Goal: Task Accomplishment & Management: Manage account settings

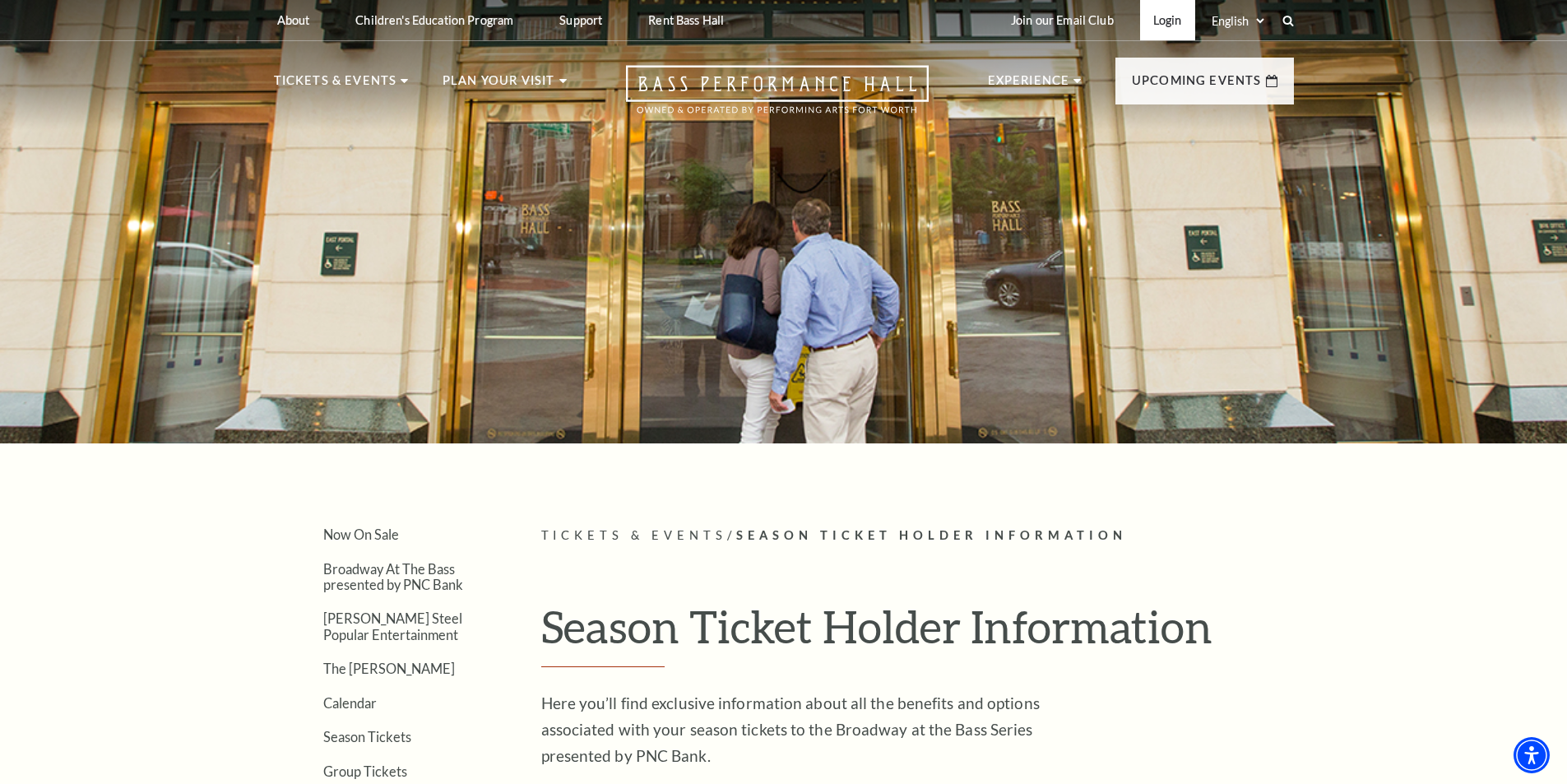
click at [1163, 18] on link "Login" at bounding box center [1168, 20] width 55 height 40
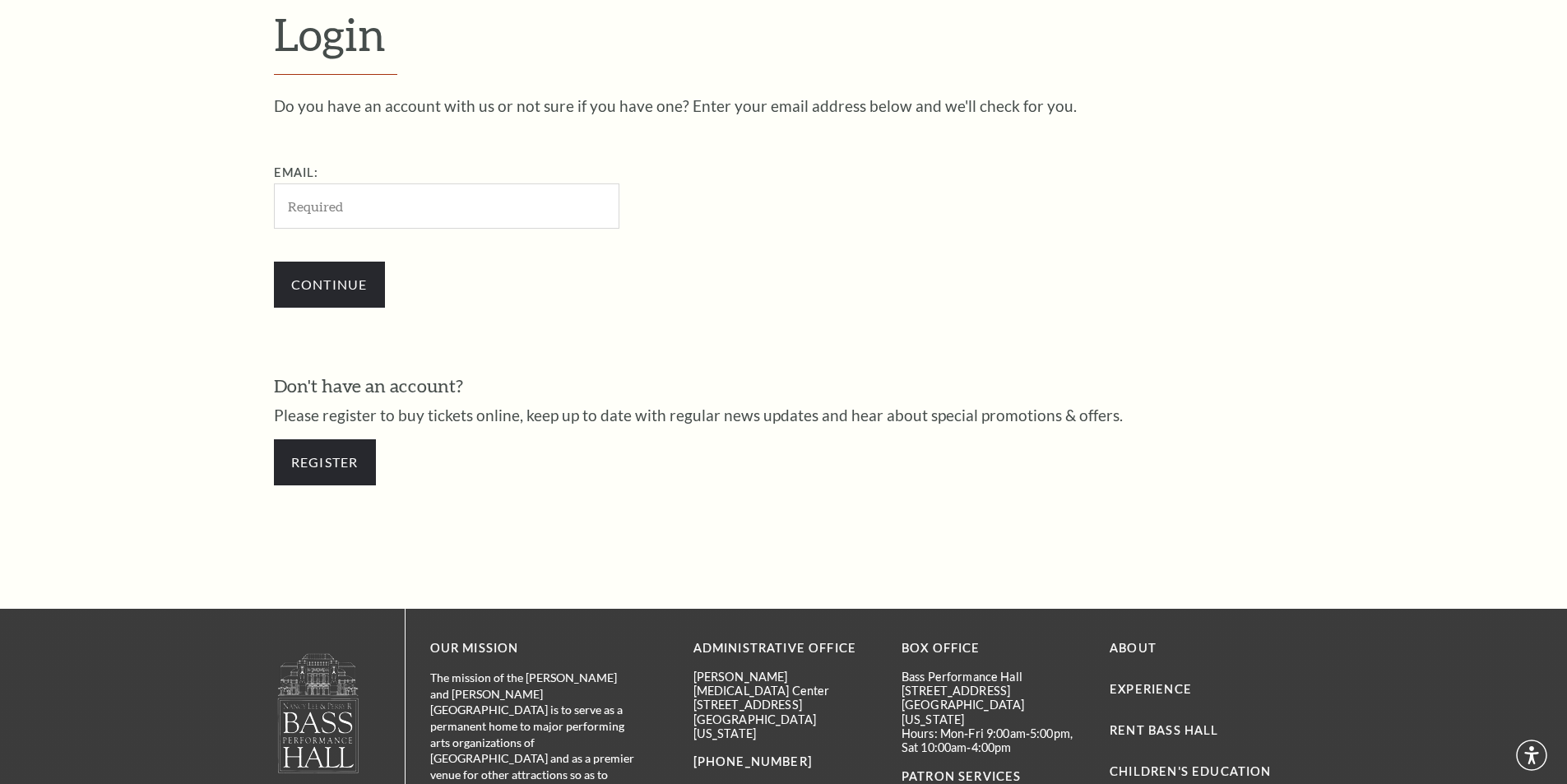
scroll to position [550, 0]
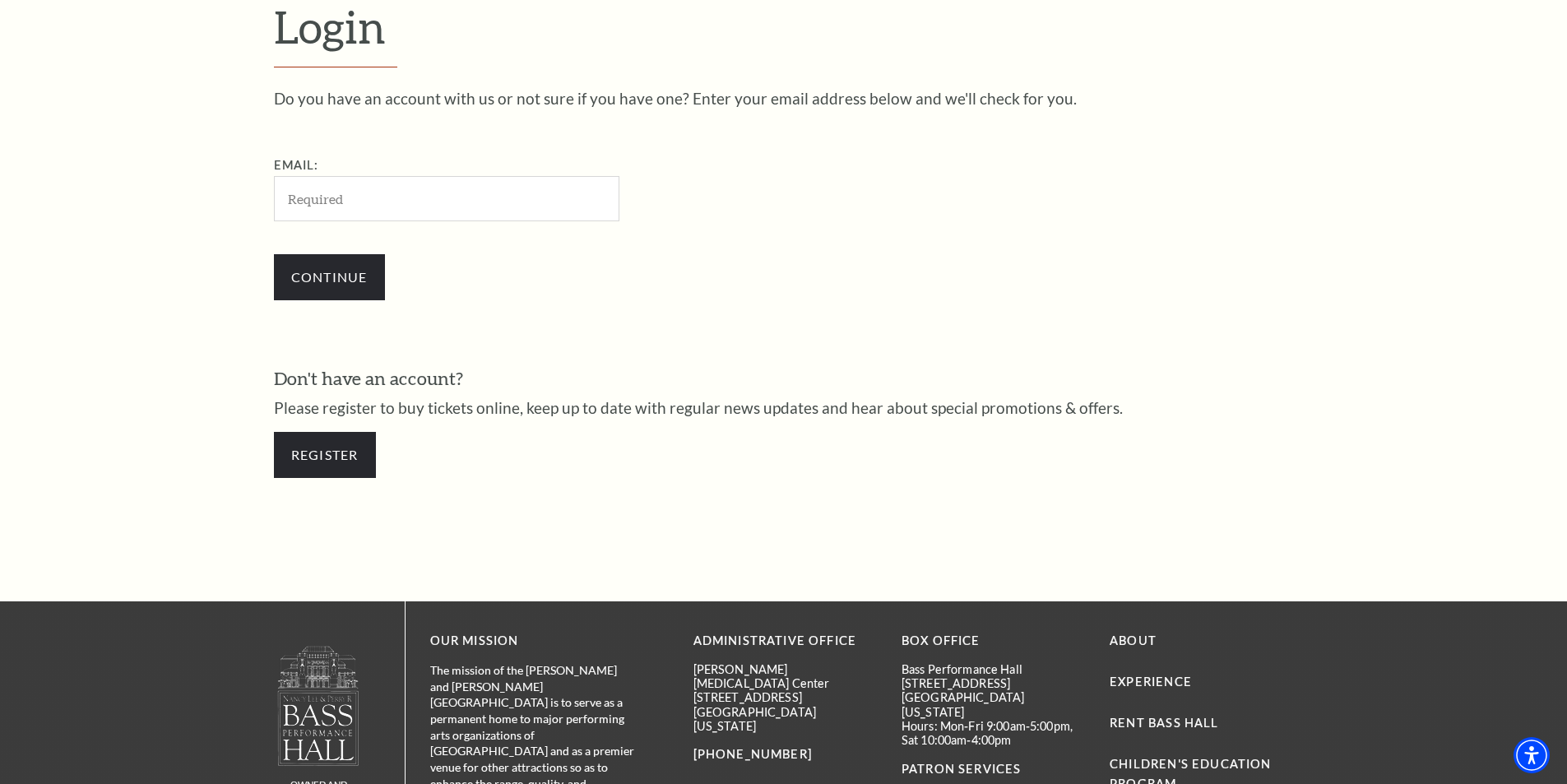
click at [357, 189] on input "Email:" at bounding box center [446, 198] width 345 height 45
type input "[EMAIL_ADDRESS][DOMAIN_NAME]"
click at [274, 254] on input "Continue" at bounding box center [329, 277] width 111 height 46
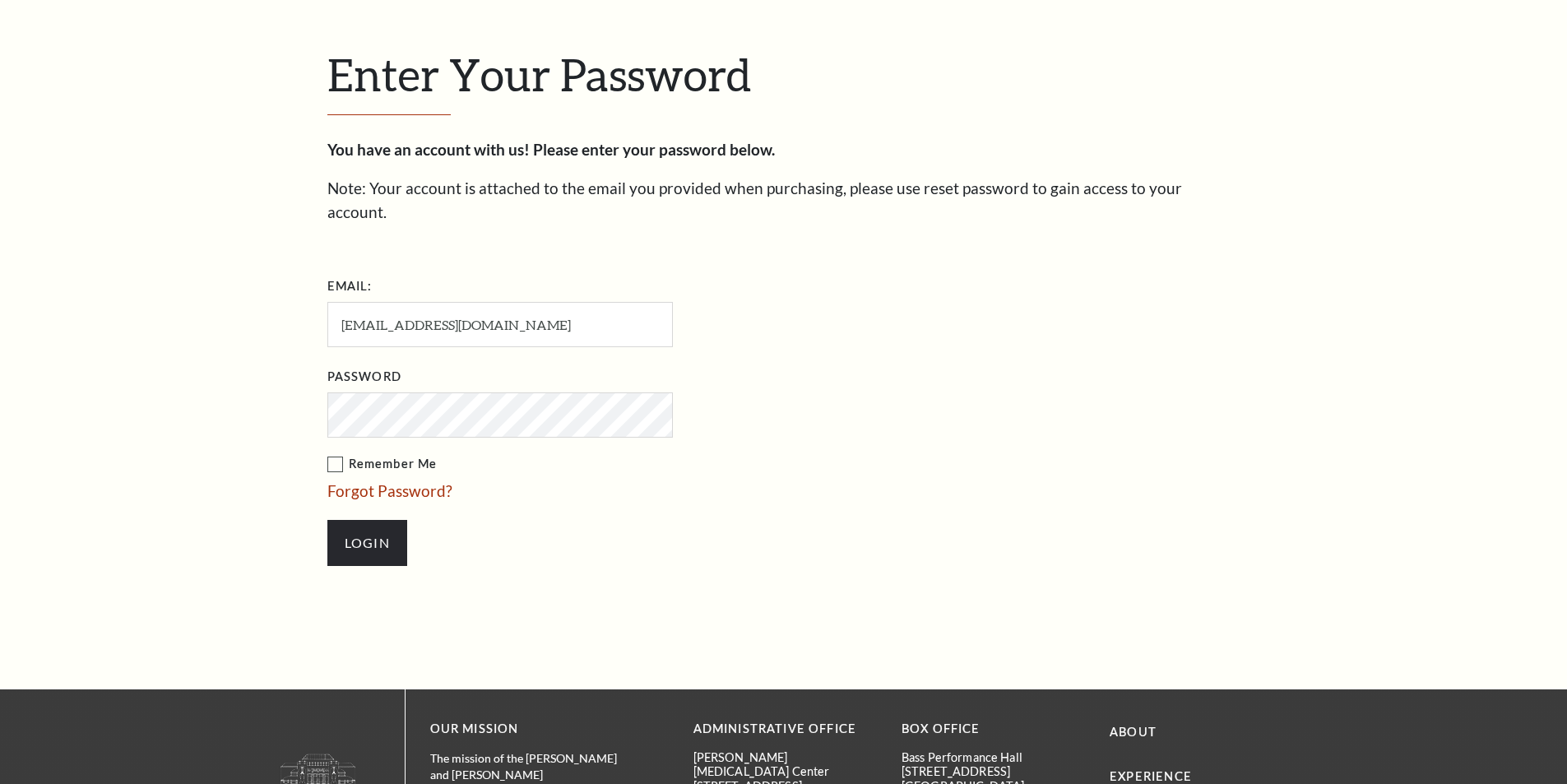
scroll to position [566, 0]
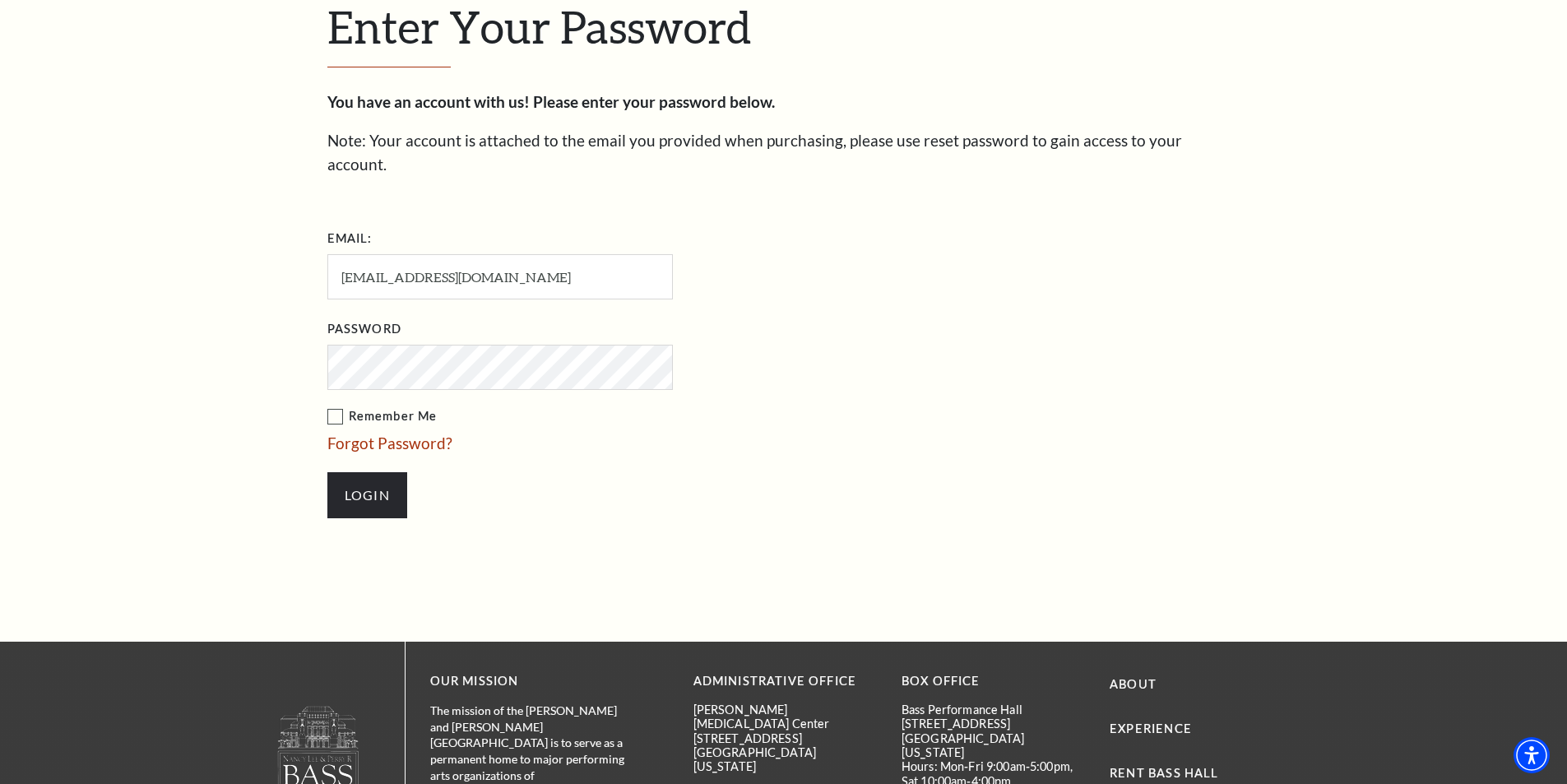
click at [327, 472] on input "Login" at bounding box center [367, 494] width 80 height 46
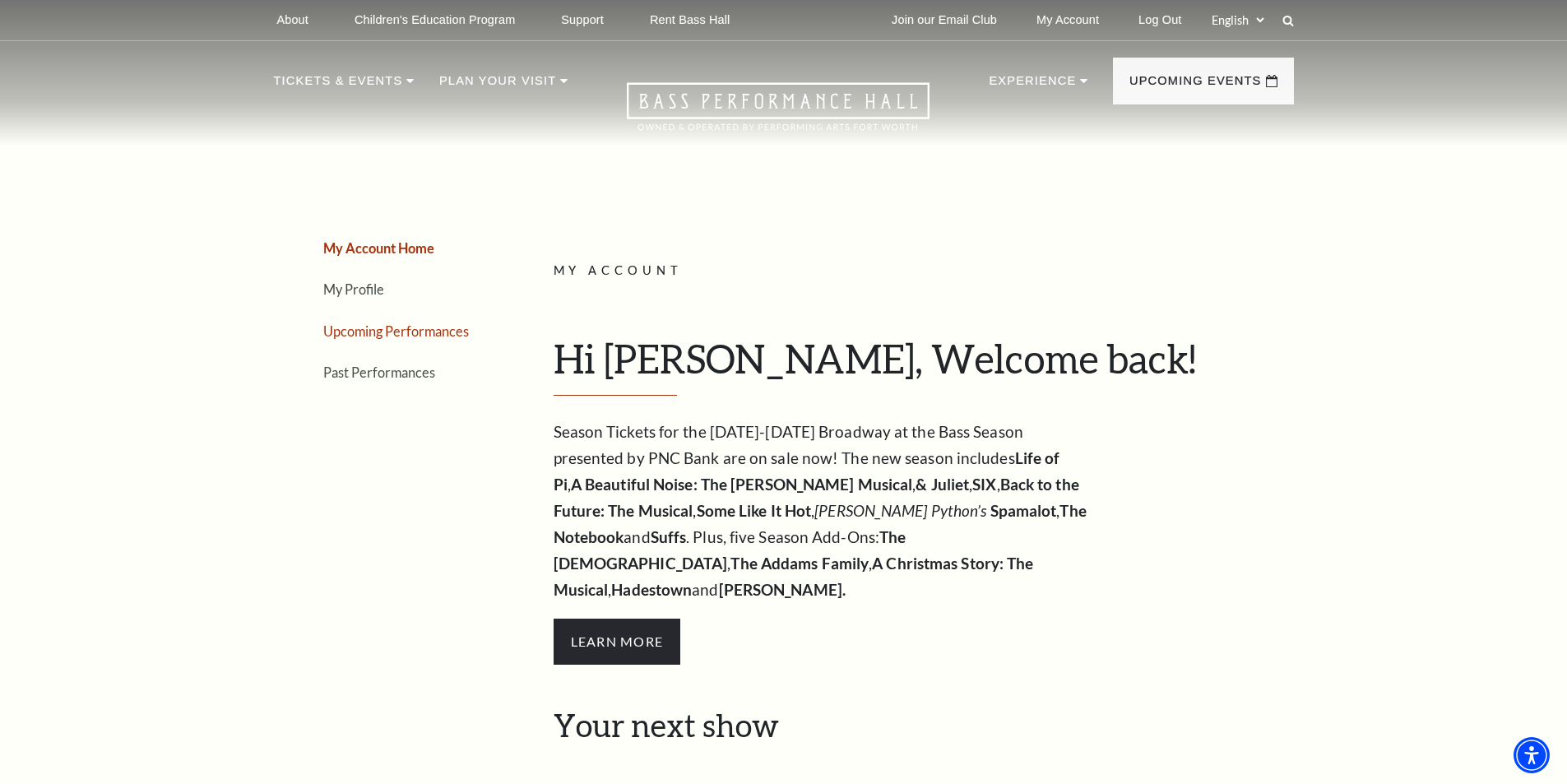
click at [421, 332] on link "Upcoming Performances" at bounding box center [396, 331] width 145 height 16
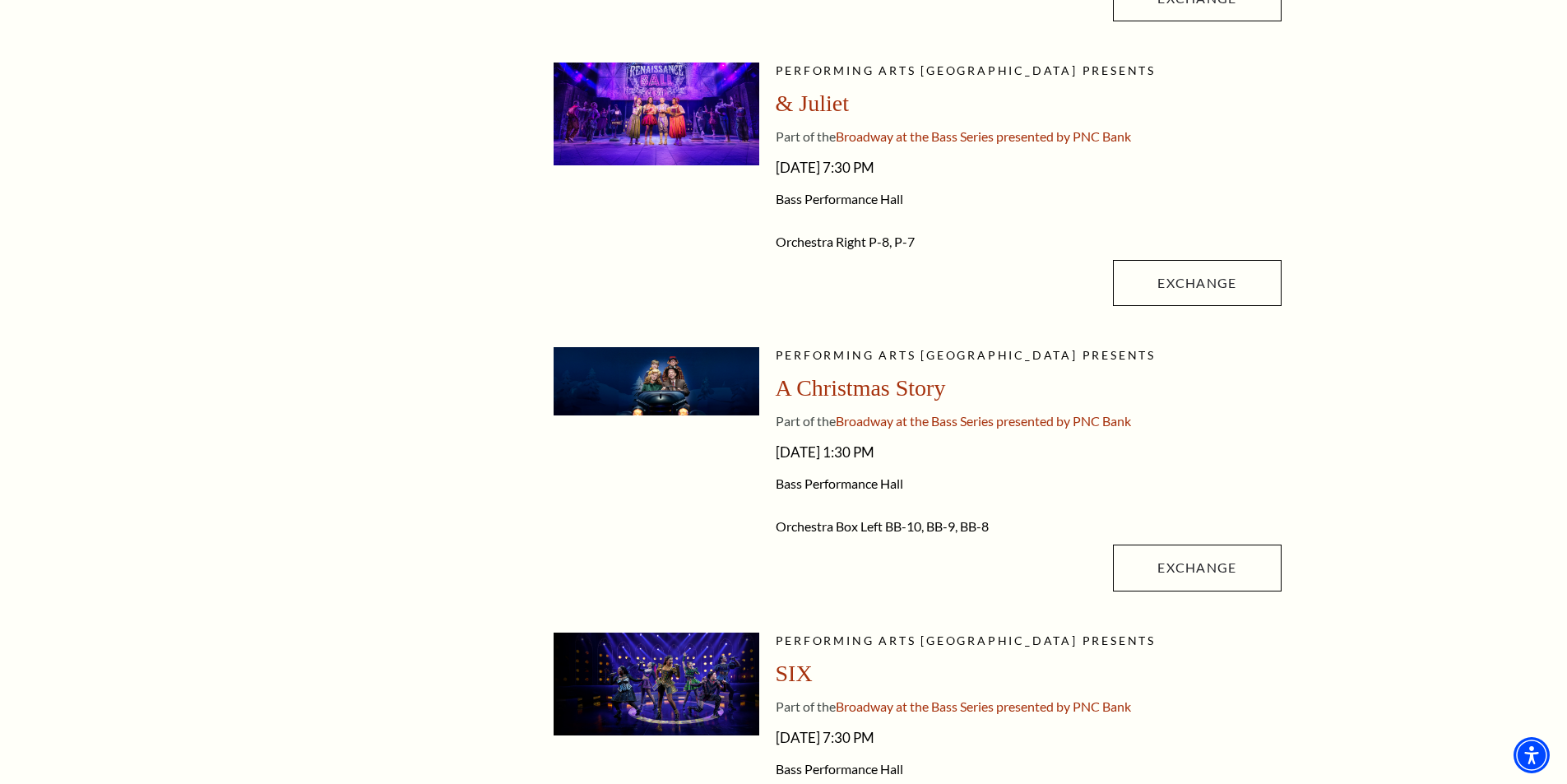
scroll to position [986, 0]
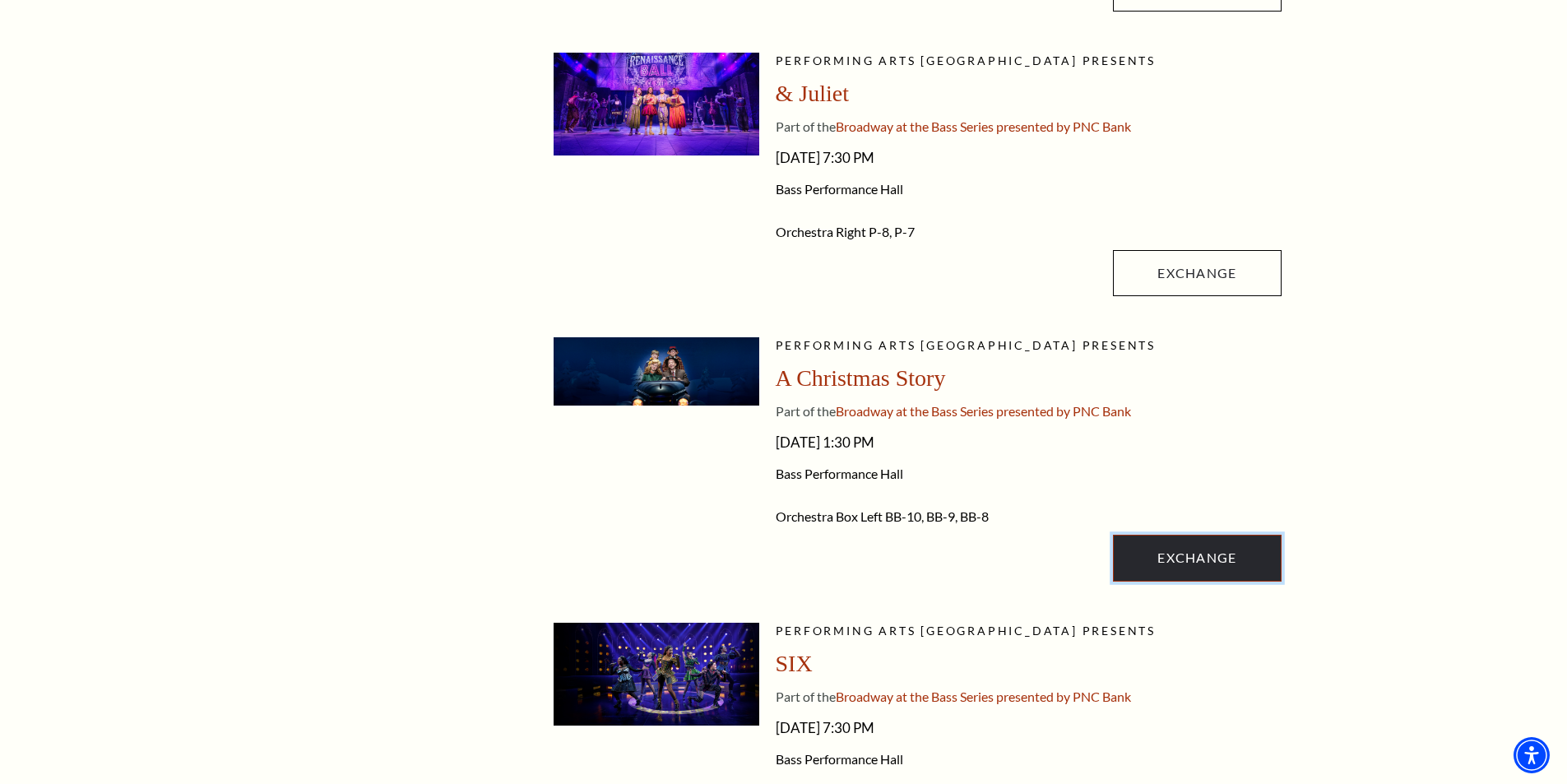
click at [1202, 554] on link "Exchange" at bounding box center [1196, 557] width 168 height 46
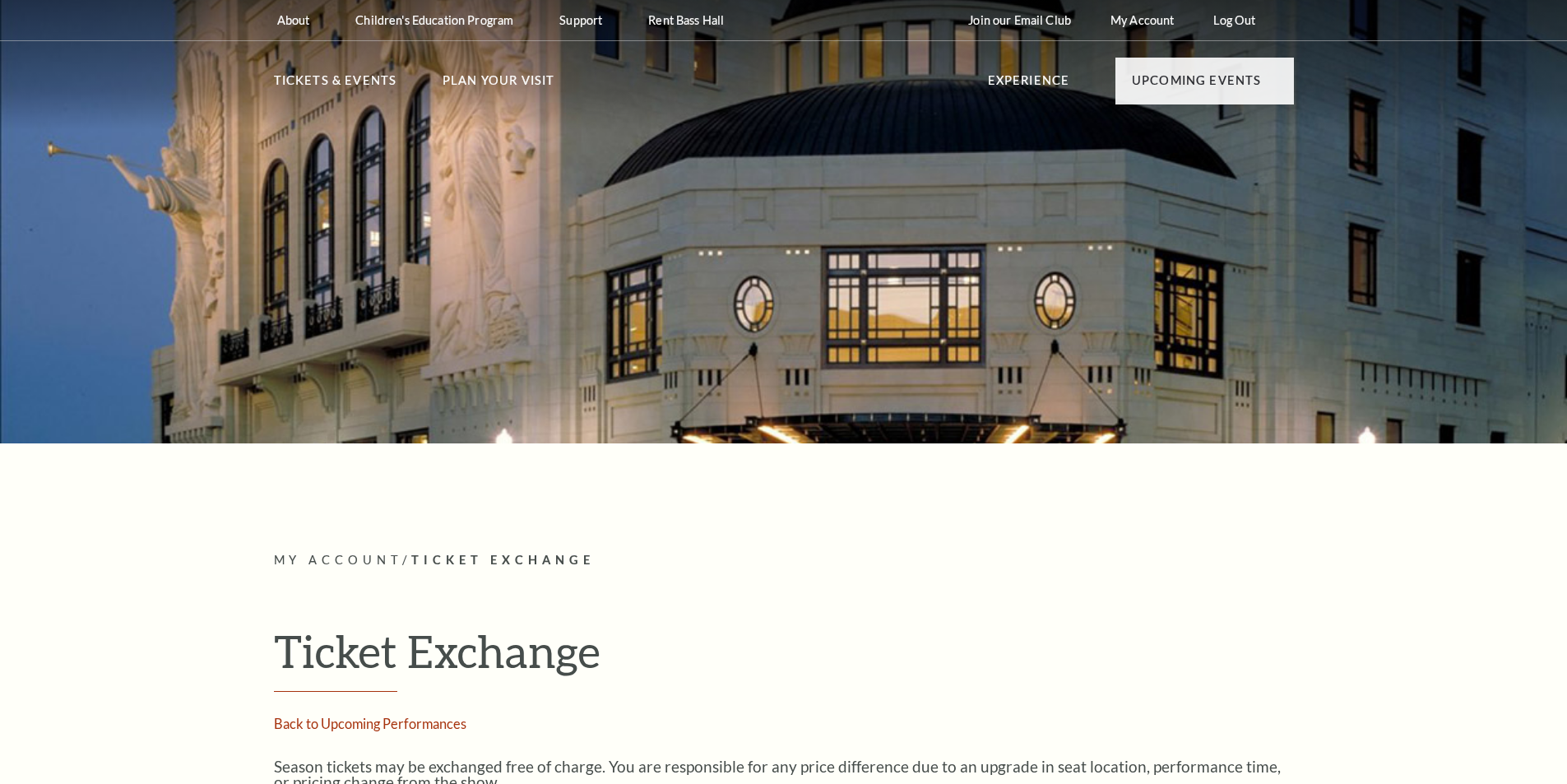
radio input "true"
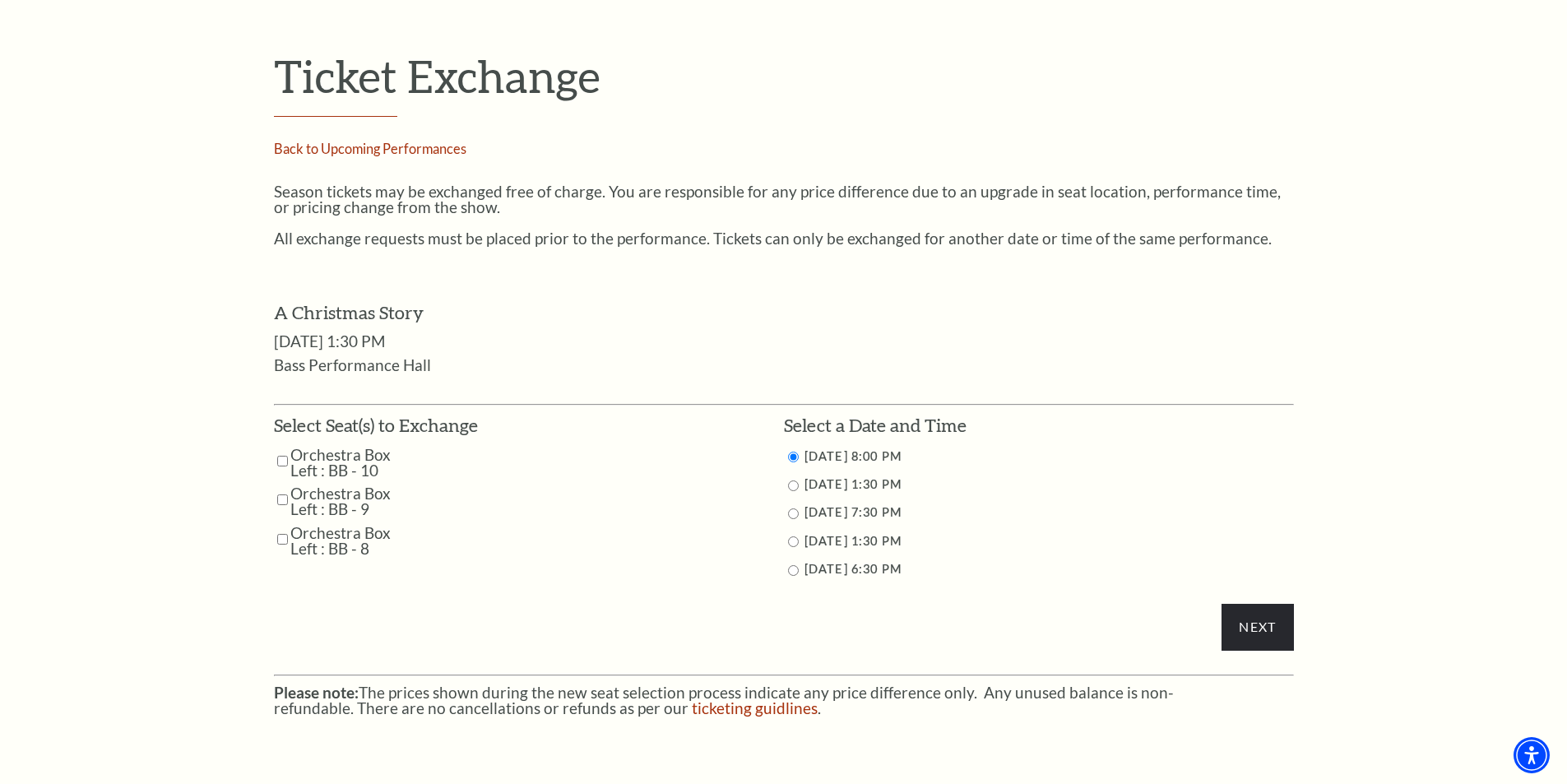
scroll to position [576, 0]
click at [791, 512] on input "12/6/2025 7:30 PM" at bounding box center [793, 512] width 11 height 11
radio input "true"
click at [794, 515] on input "12/6/2025 7:30 PM" at bounding box center [793, 512] width 11 height 11
click at [792, 573] on input "12/7/2025 6:30 PM" at bounding box center [793, 569] width 11 height 11
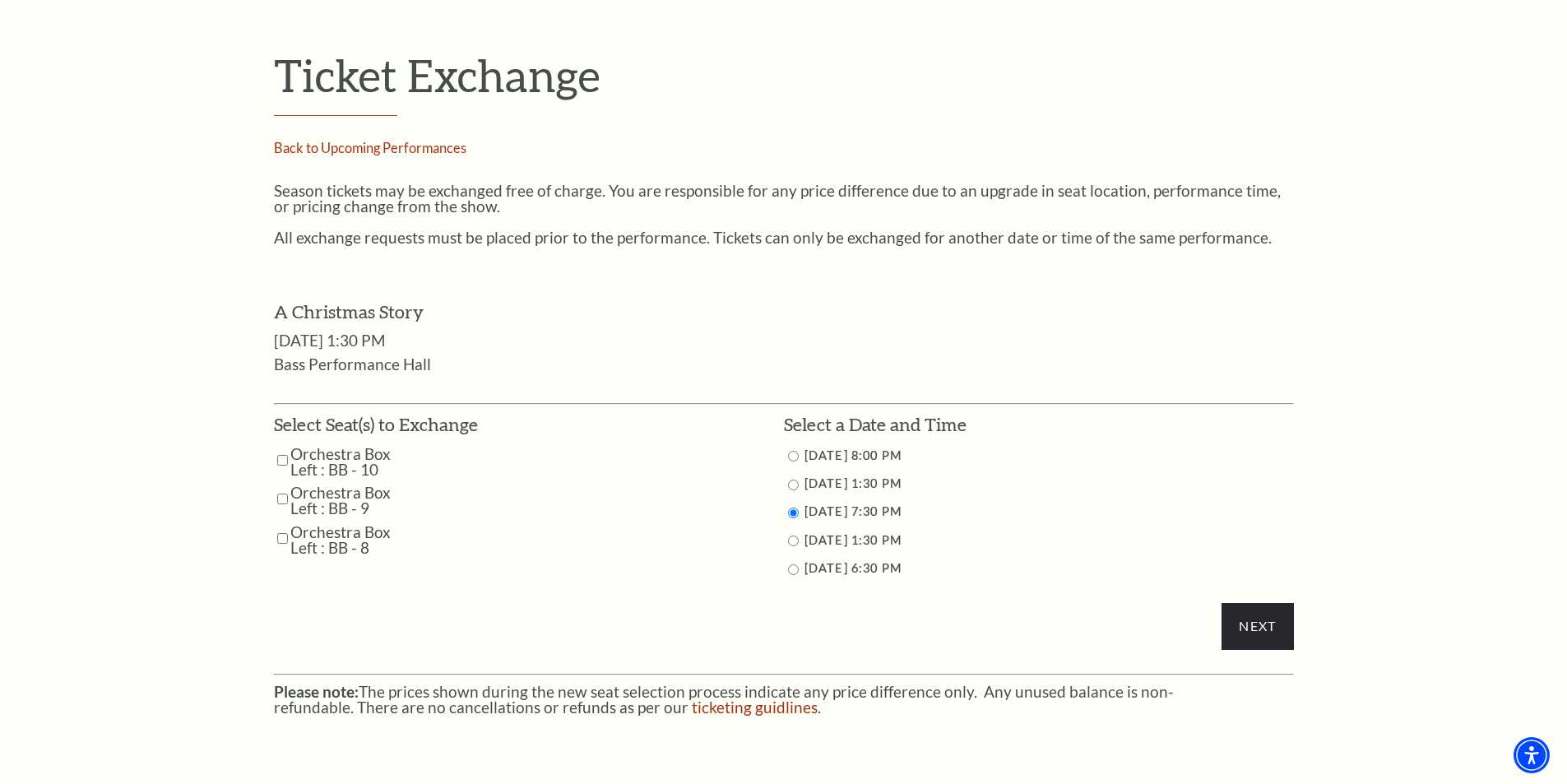
radio input "true"
click at [287, 461] on input "Orchestra Box Left : BB - 10" at bounding box center [282, 460] width 11 height 28
checkbox input "true"
click at [282, 496] on input "Orchestra Box Left : BB - 9" at bounding box center [282, 498] width 11 height 28
checkbox input "true"
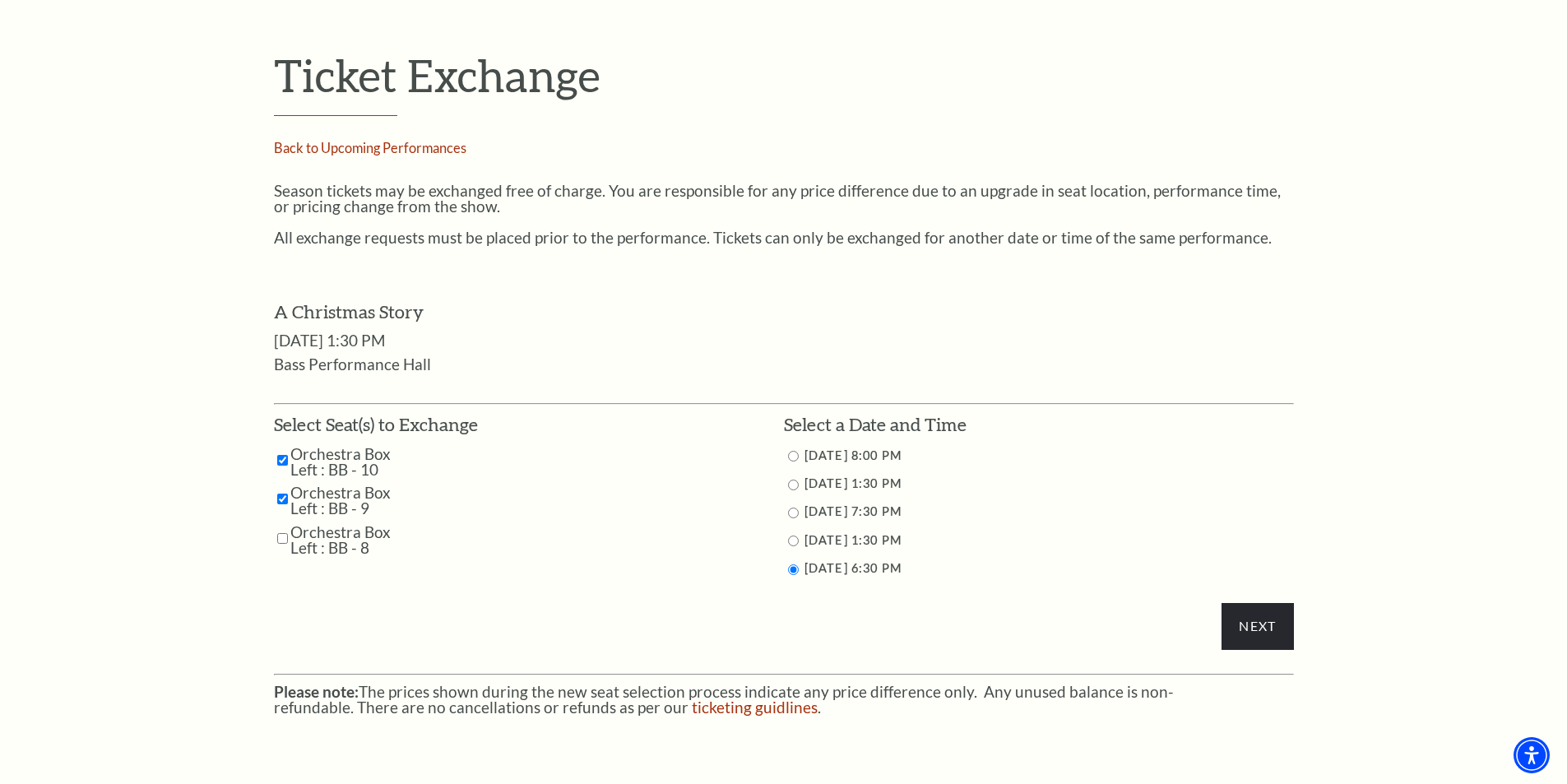
click at [280, 532] on input "Orchestra Box Left : BB - 8" at bounding box center [282, 537] width 11 height 28
checkbox input "true"
click at [1275, 638] on input "Next" at bounding box center [1257, 625] width 72 height 46
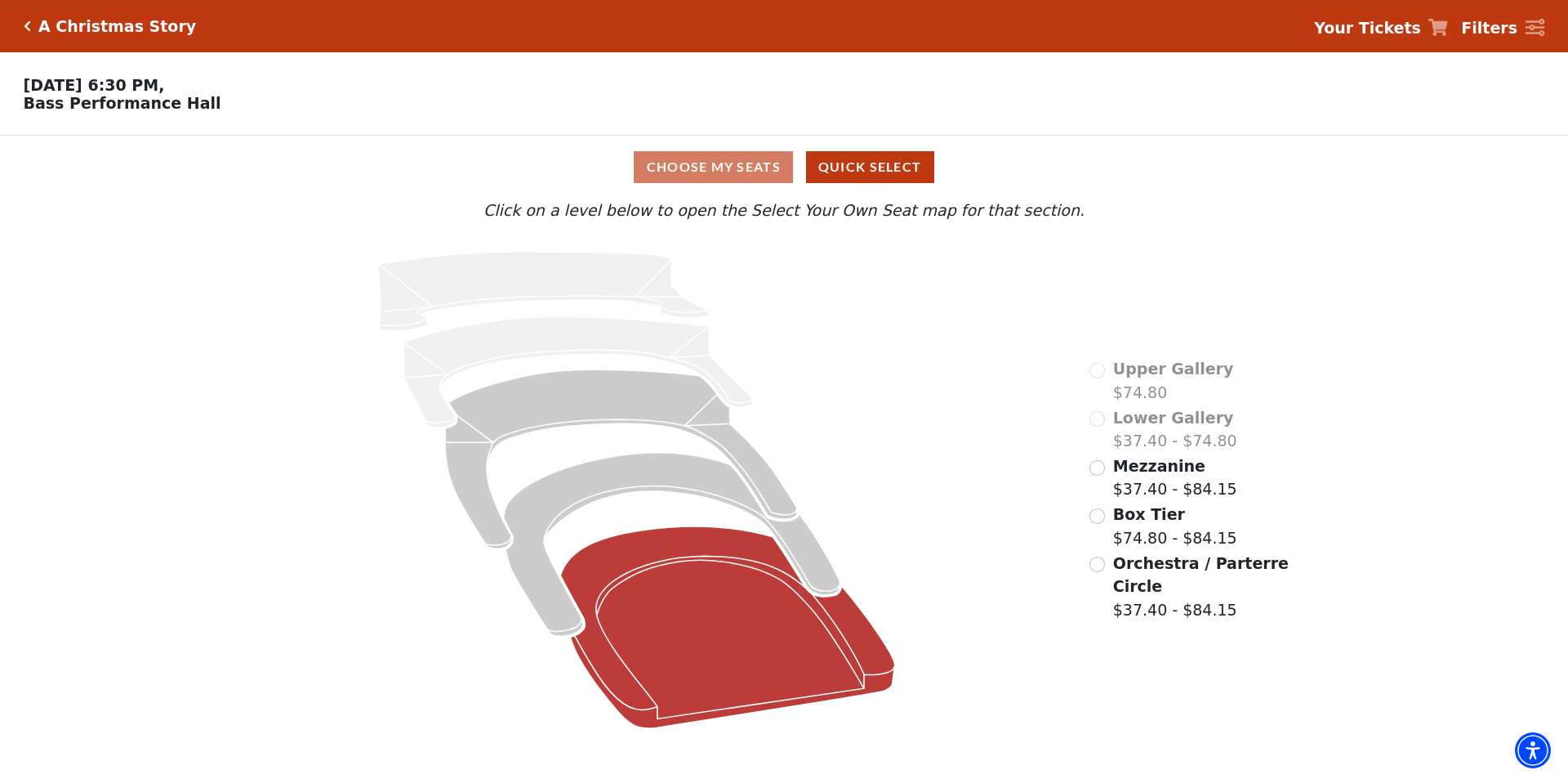
click at [768, 596] on icon at bounding box center [728, 627] width 335 height 202
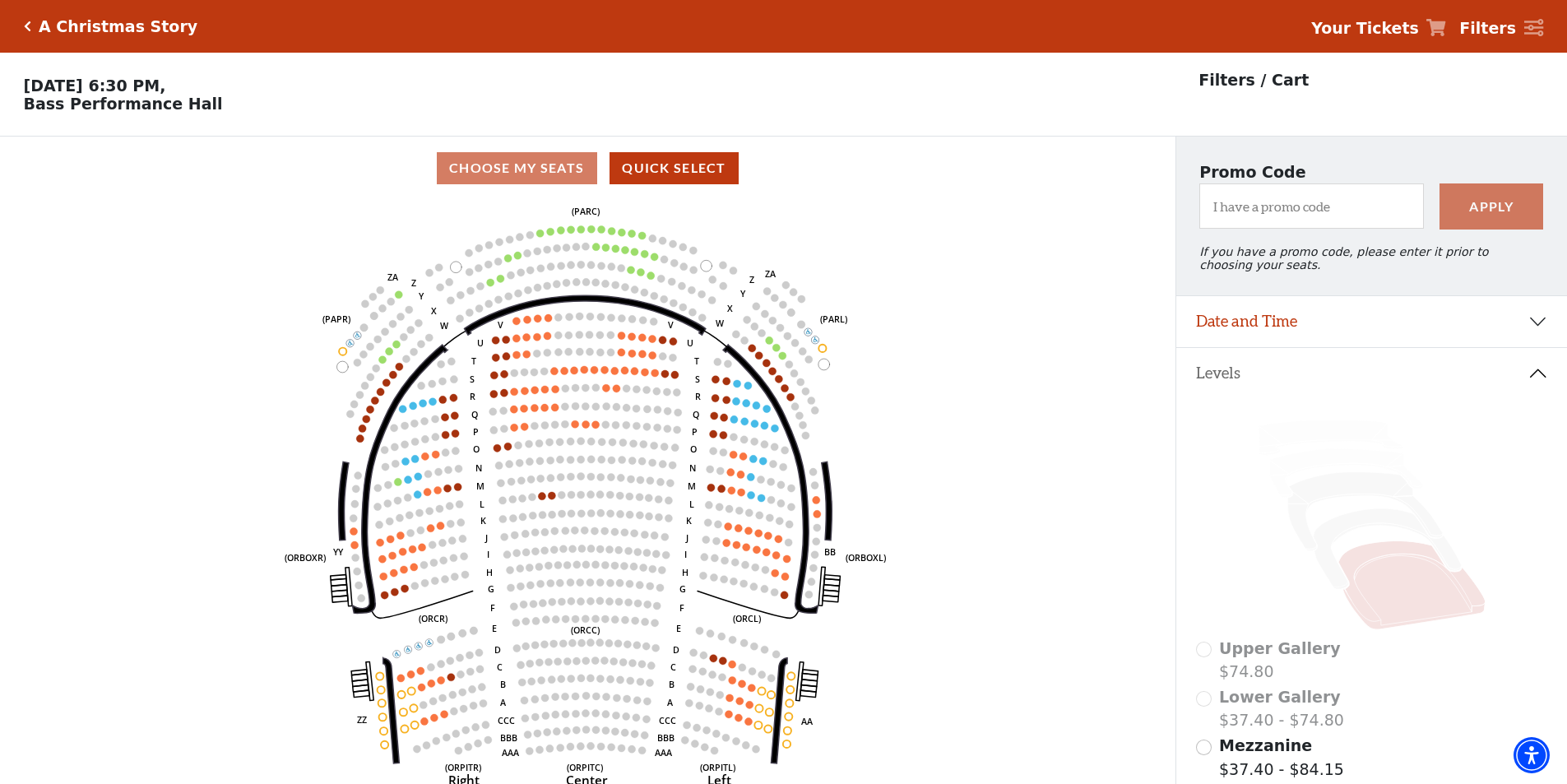
click at [25, 26] on icon "Click here to go back to filters" at bounding box center [28, 27] width 8 height 12
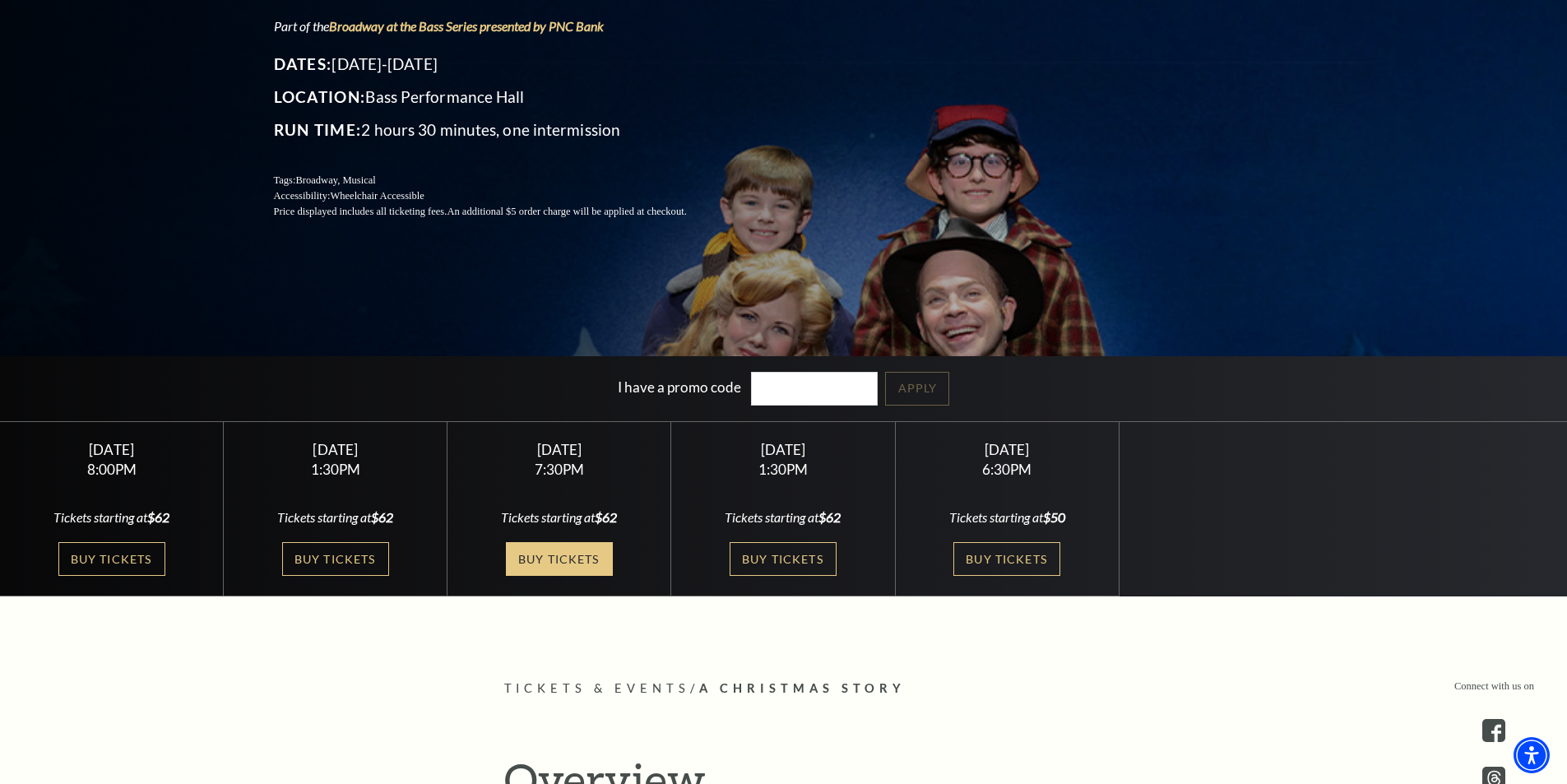
scroll to position [411, 0]
